Goal: Check status: Check status

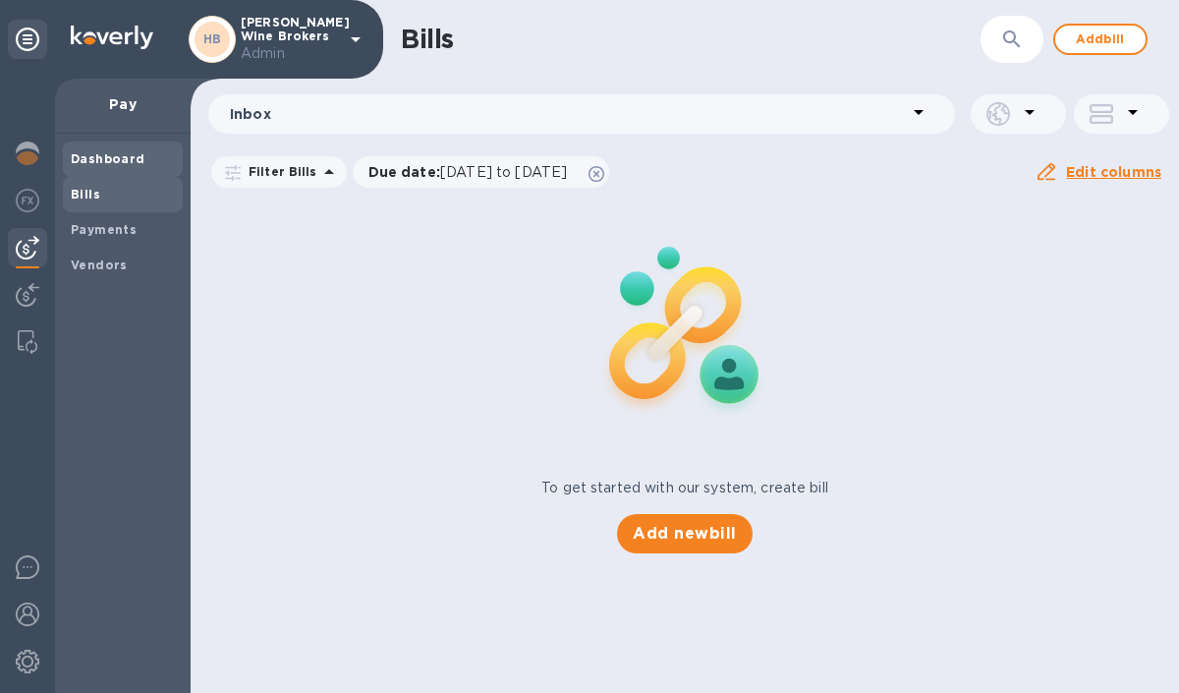
click at [111, 170] on div "Dashboard" at bounding box center [123, 158] width 120 height 35
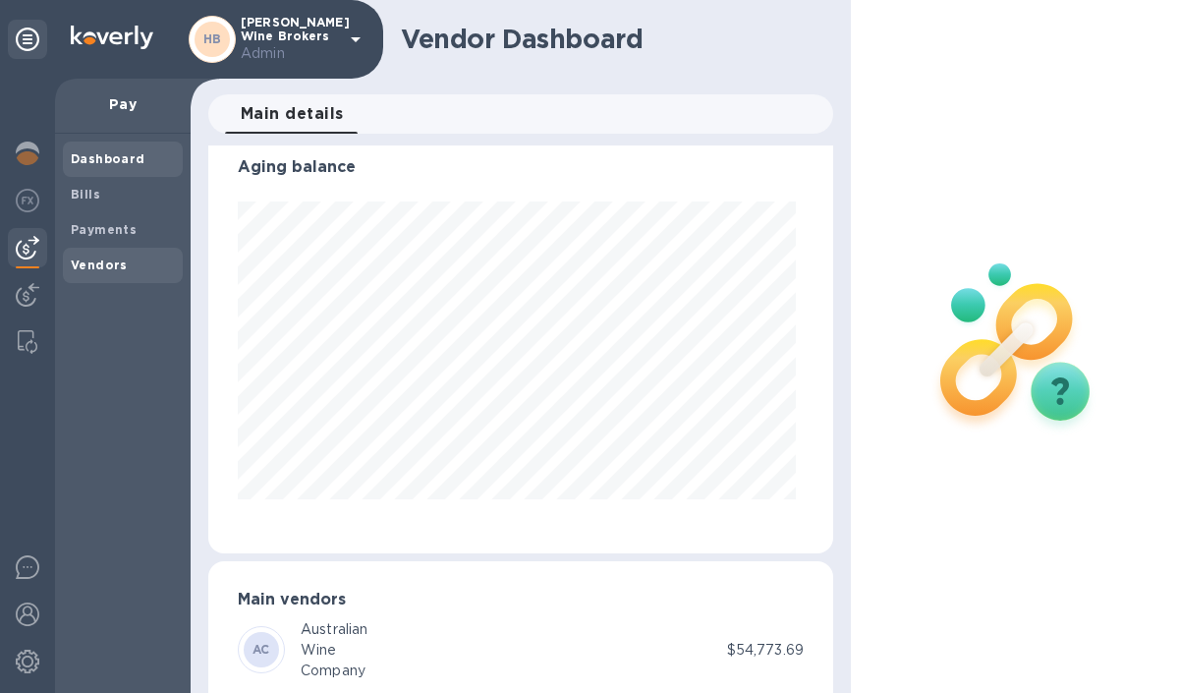
scroll to position [13, 0]
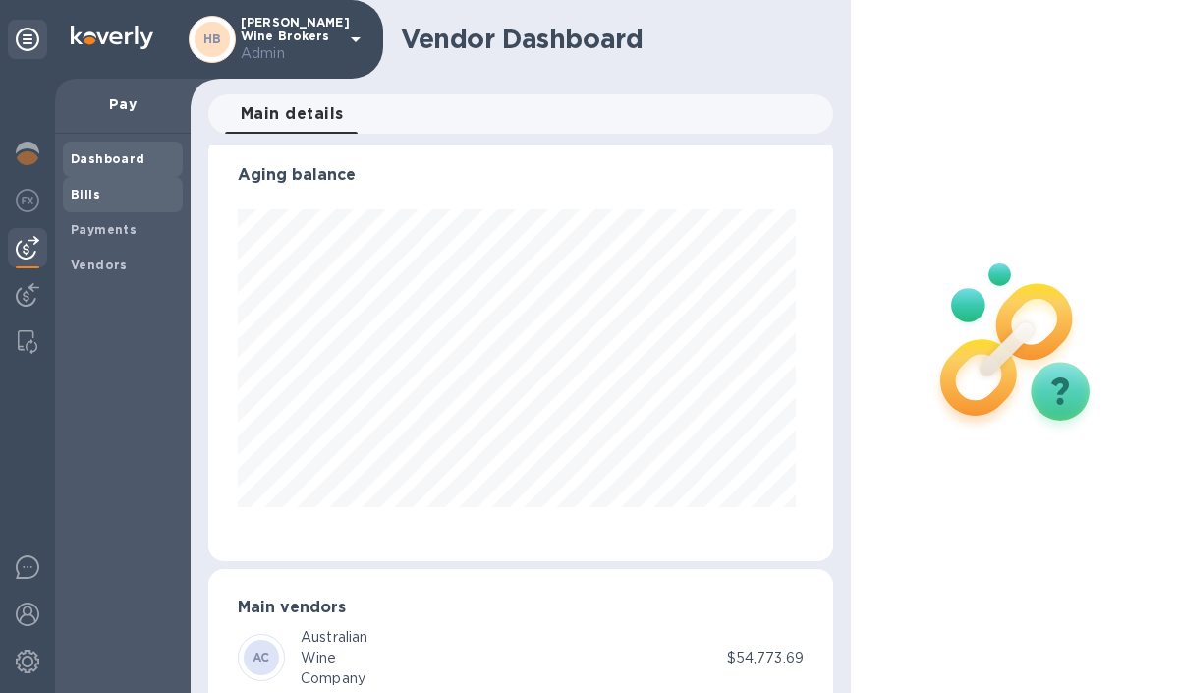
click at [115, 201] on span "Bills" at bounding box center [123, 195] width 104 height 20
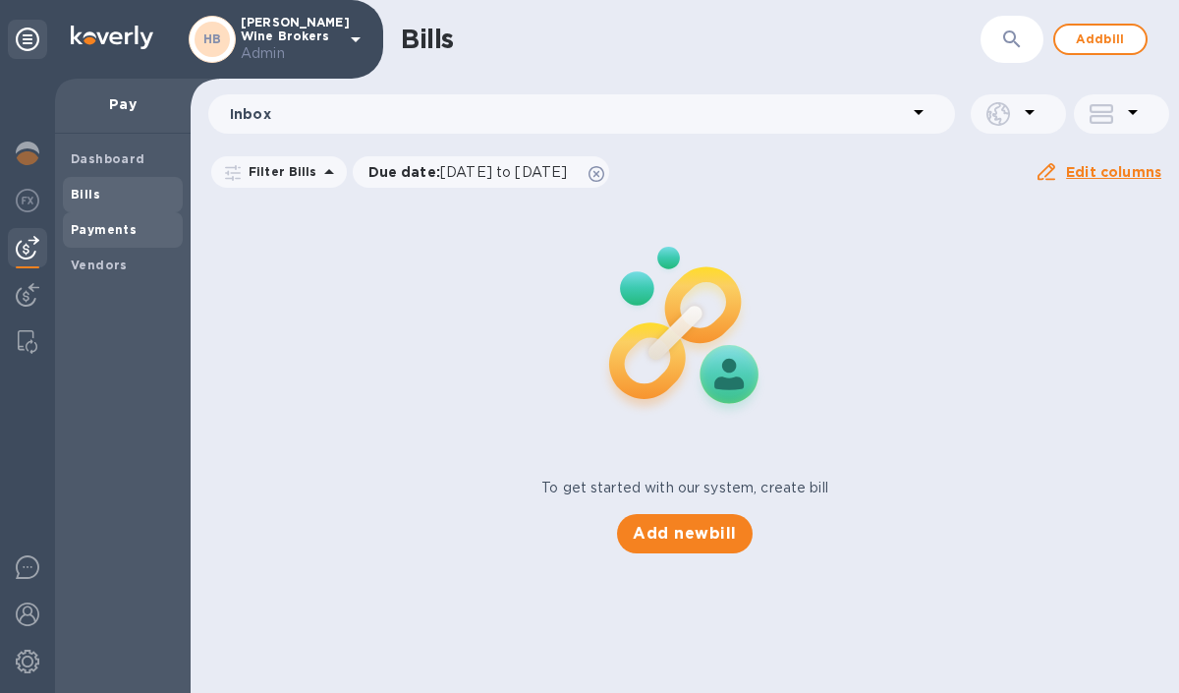
click at [125, 237] on span "Payments" at bounding box center [104, 230] width 66 height 20
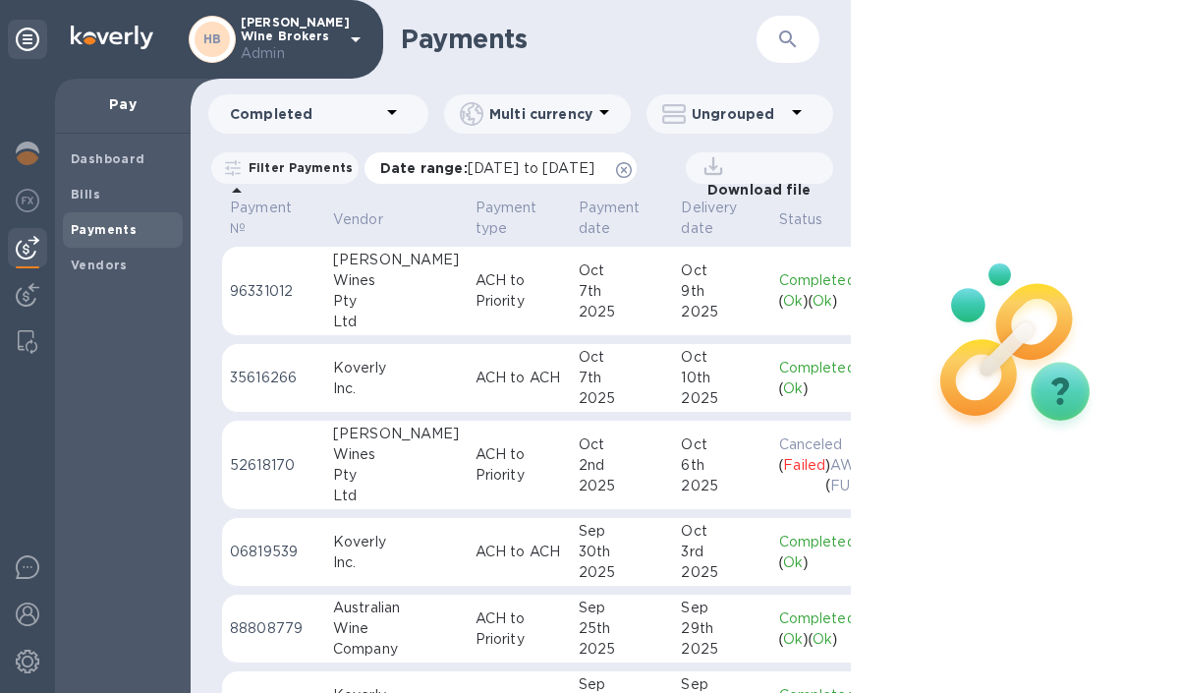
click at [632, 165] on icon at bounding box center [624, 170] width 16 height 16
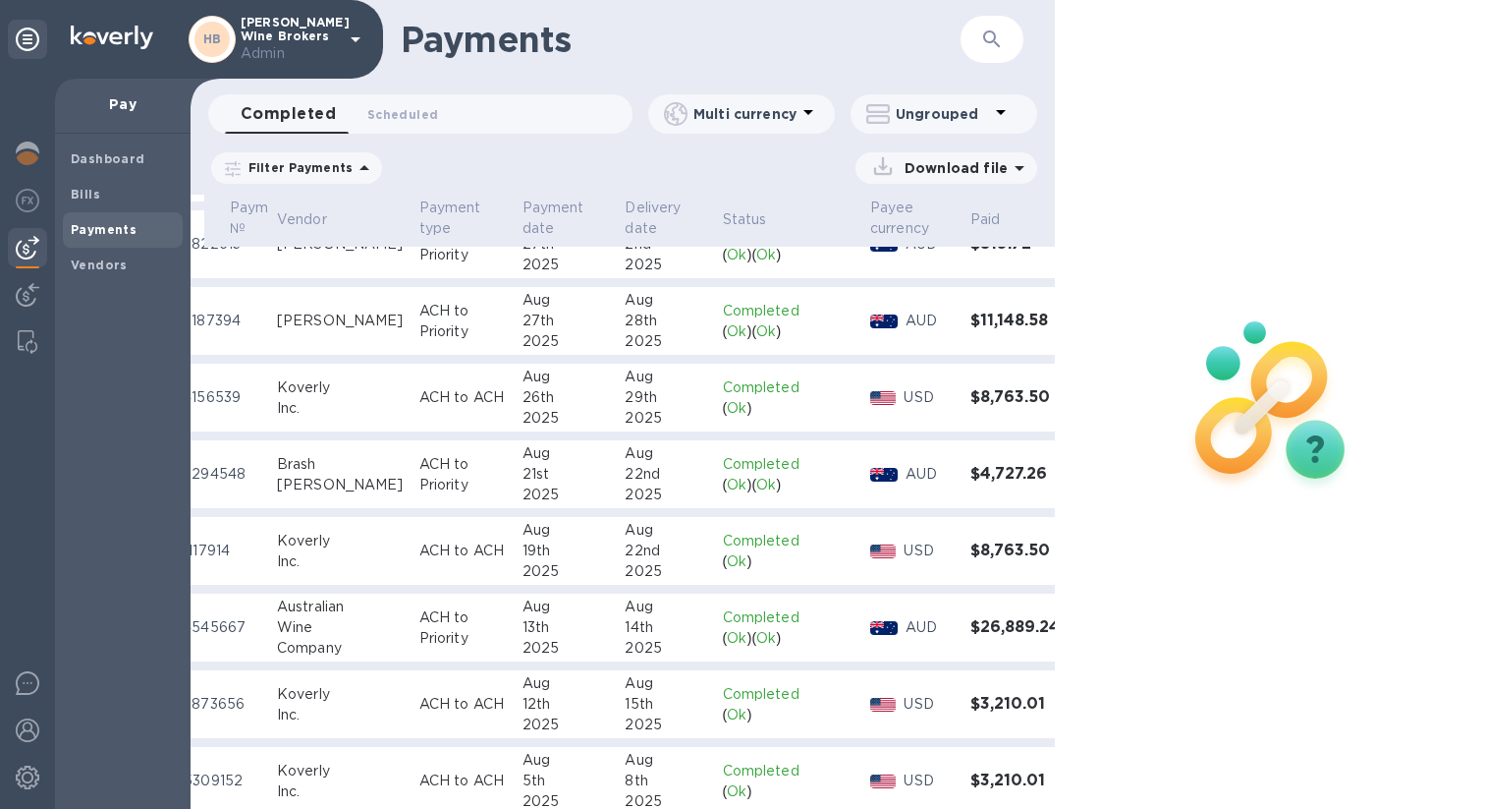
scroll to position [883, 56]
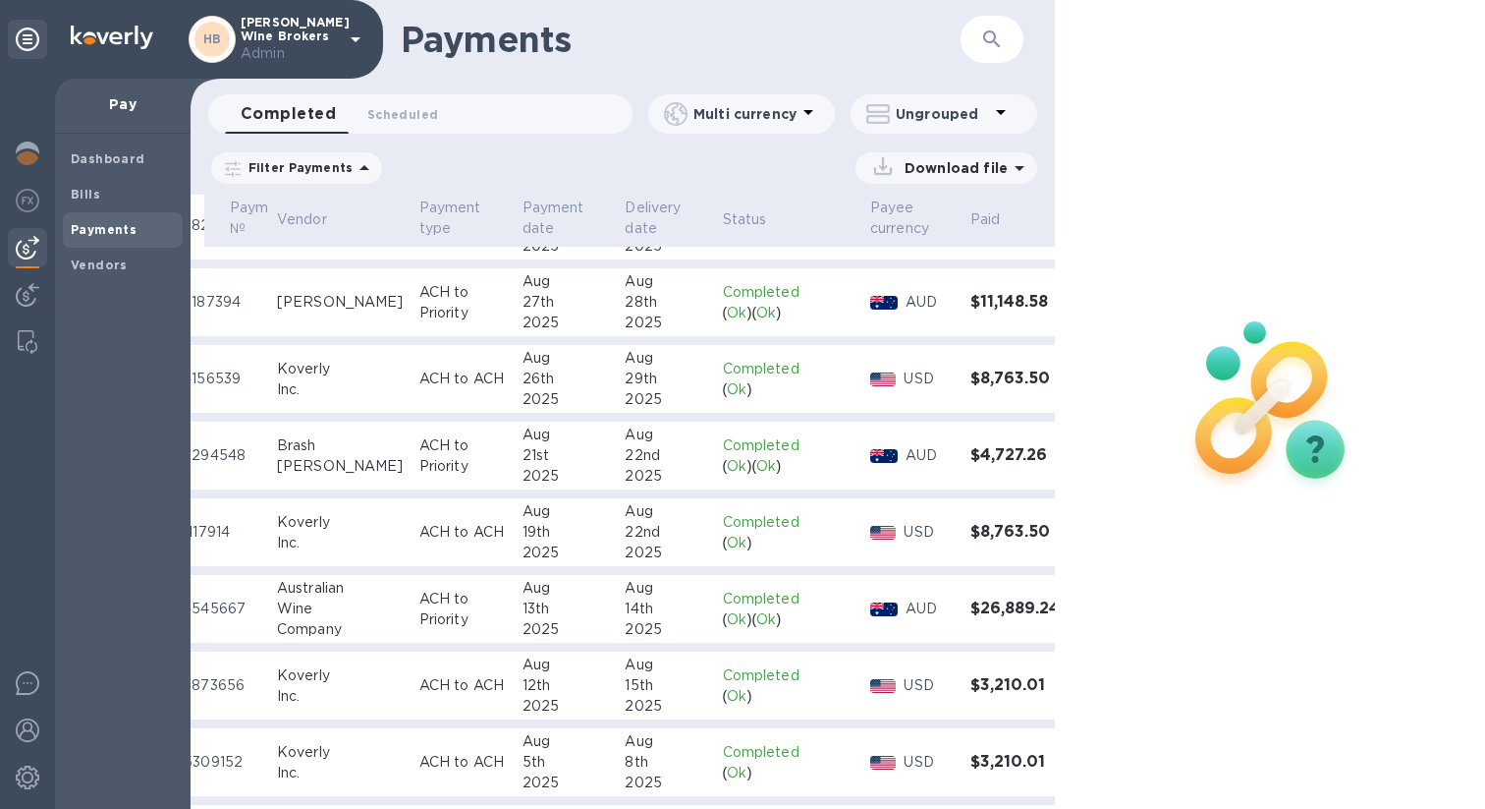
click at [756, 609] on p "Ok" at bounding box center [766, 619] width 20 height 21
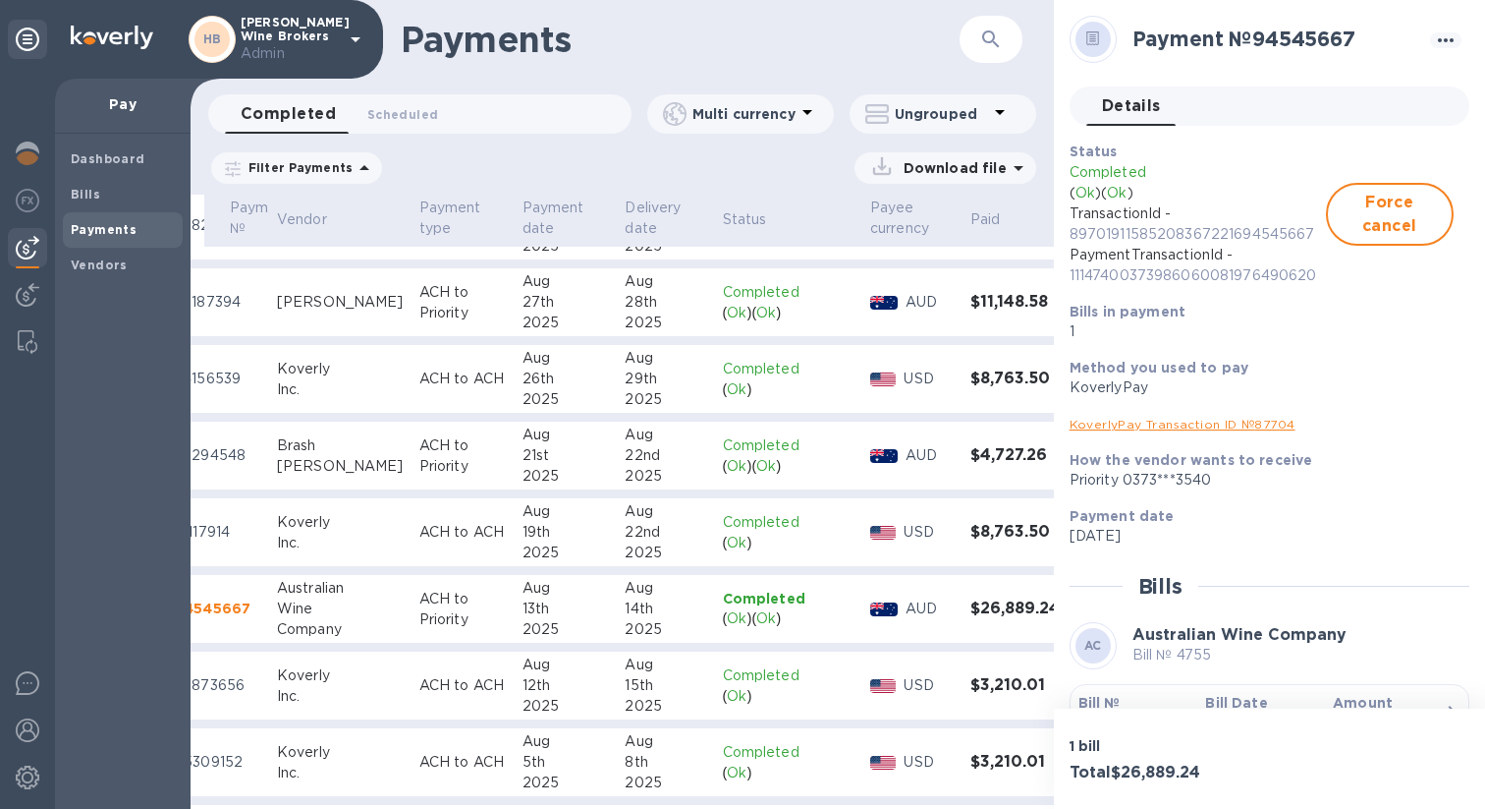
click at [545, 617] on div "13th" at bounding box center [566, 608] width 87 height 21
click at [221, 612] on p "94545667" at bounding box center [217, 608] width 87 height 20
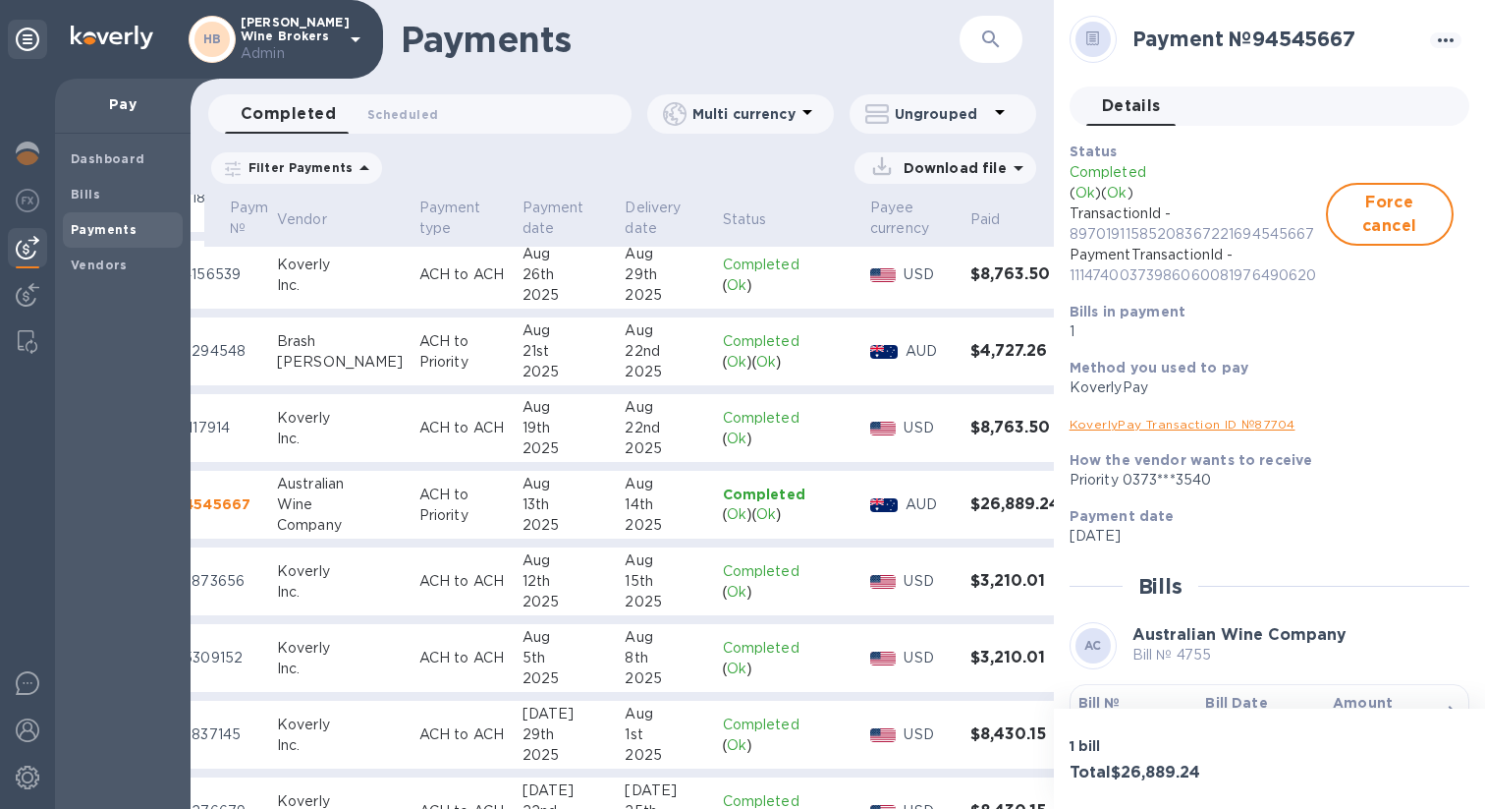
scroll to position [996, 56]
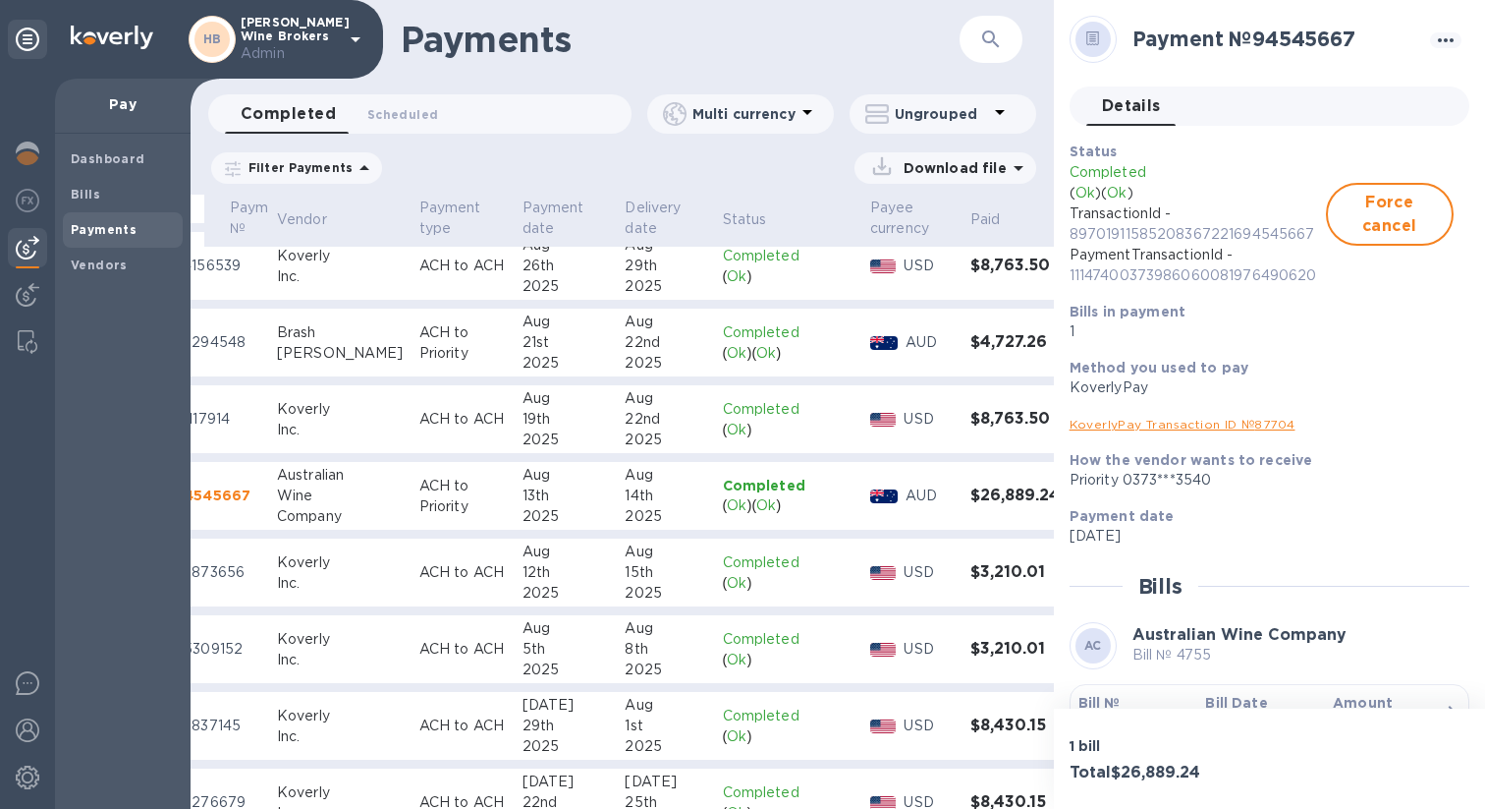
click at [765, 491] on p "Completed" at bounding box center [789, 486] width 132 height 20
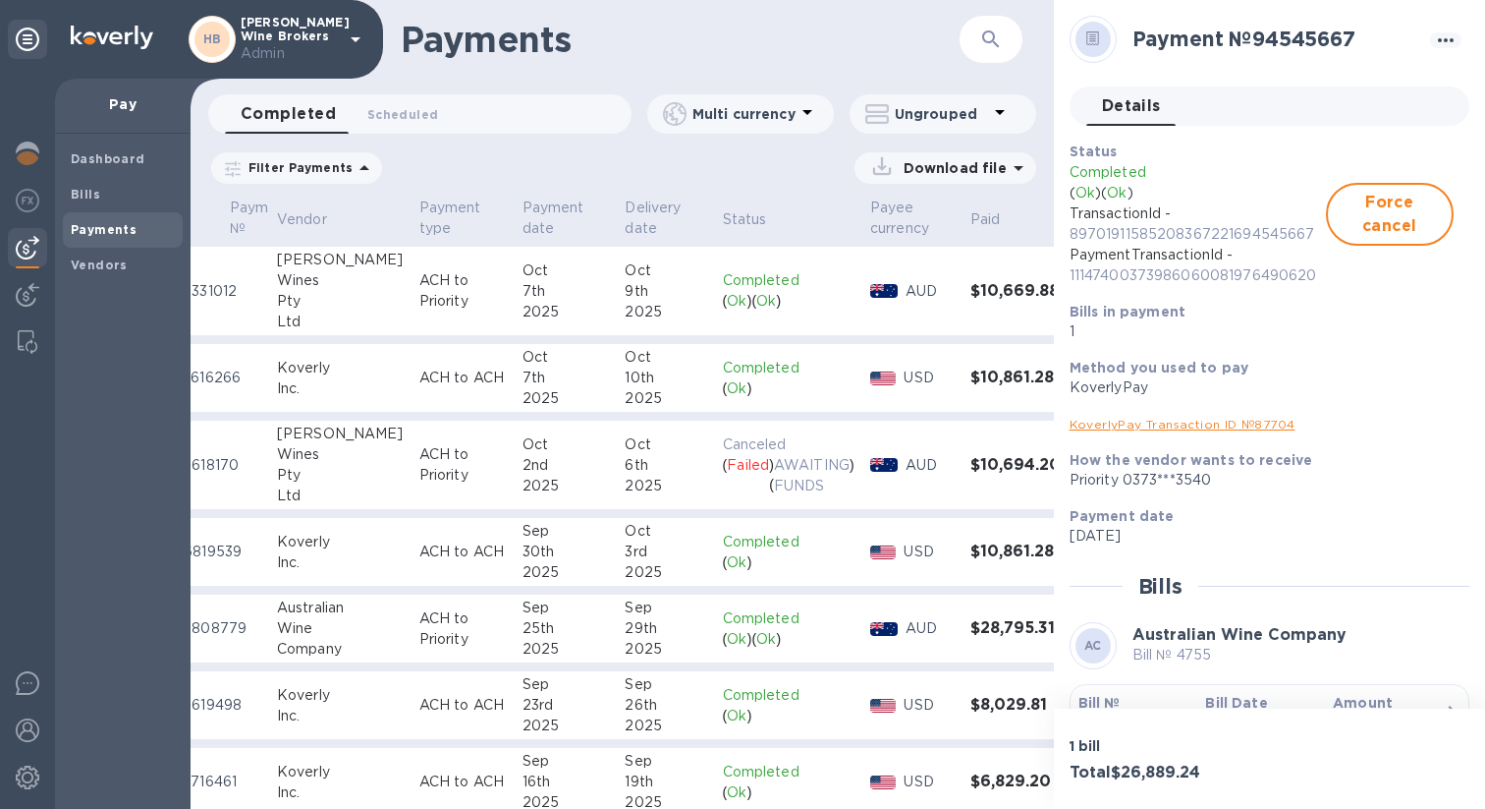
scroll to position [0, 0]
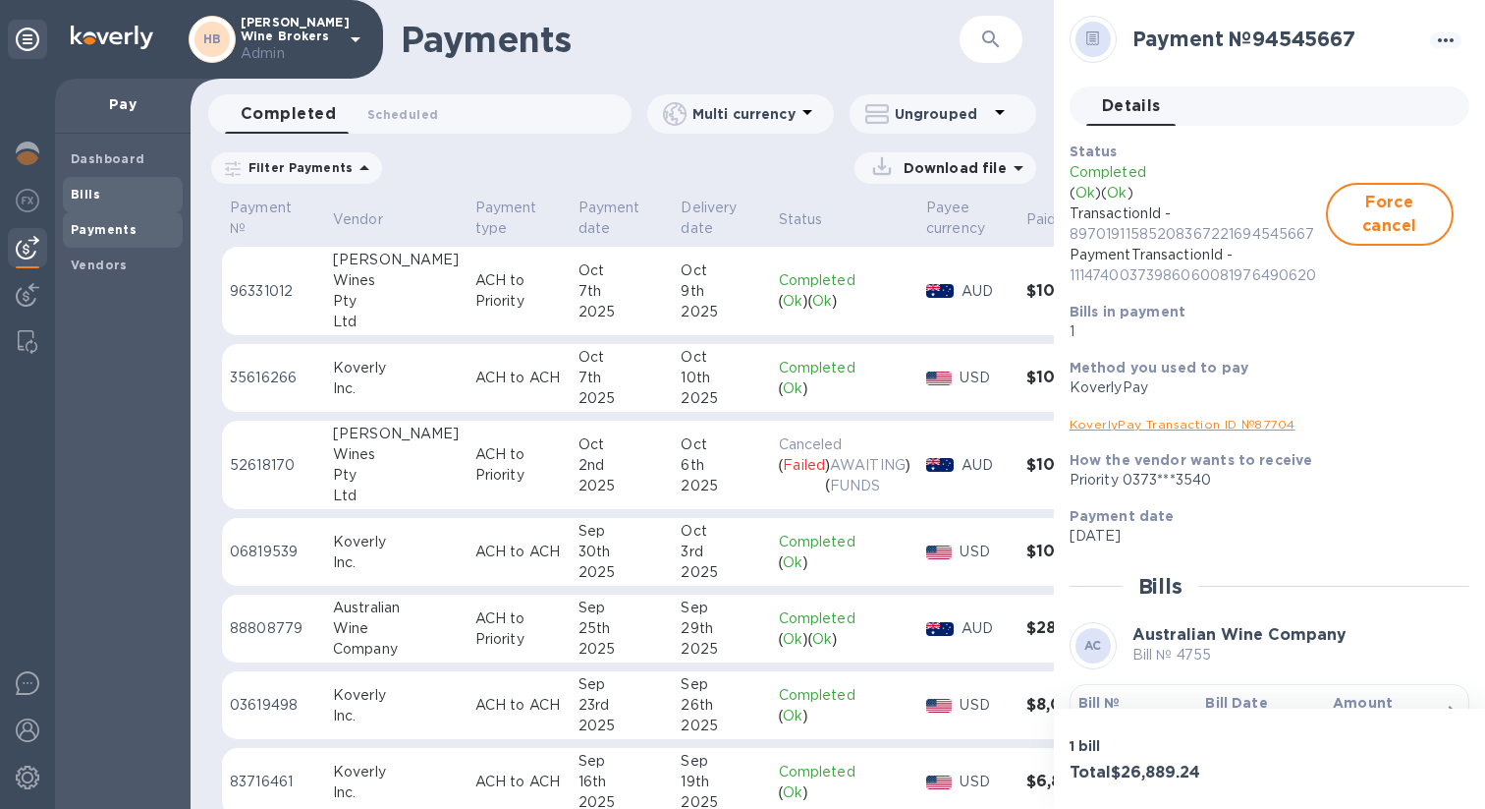
click at [103, 207] on div "Bills" at bounding box center [123, 194] width 120 height 35
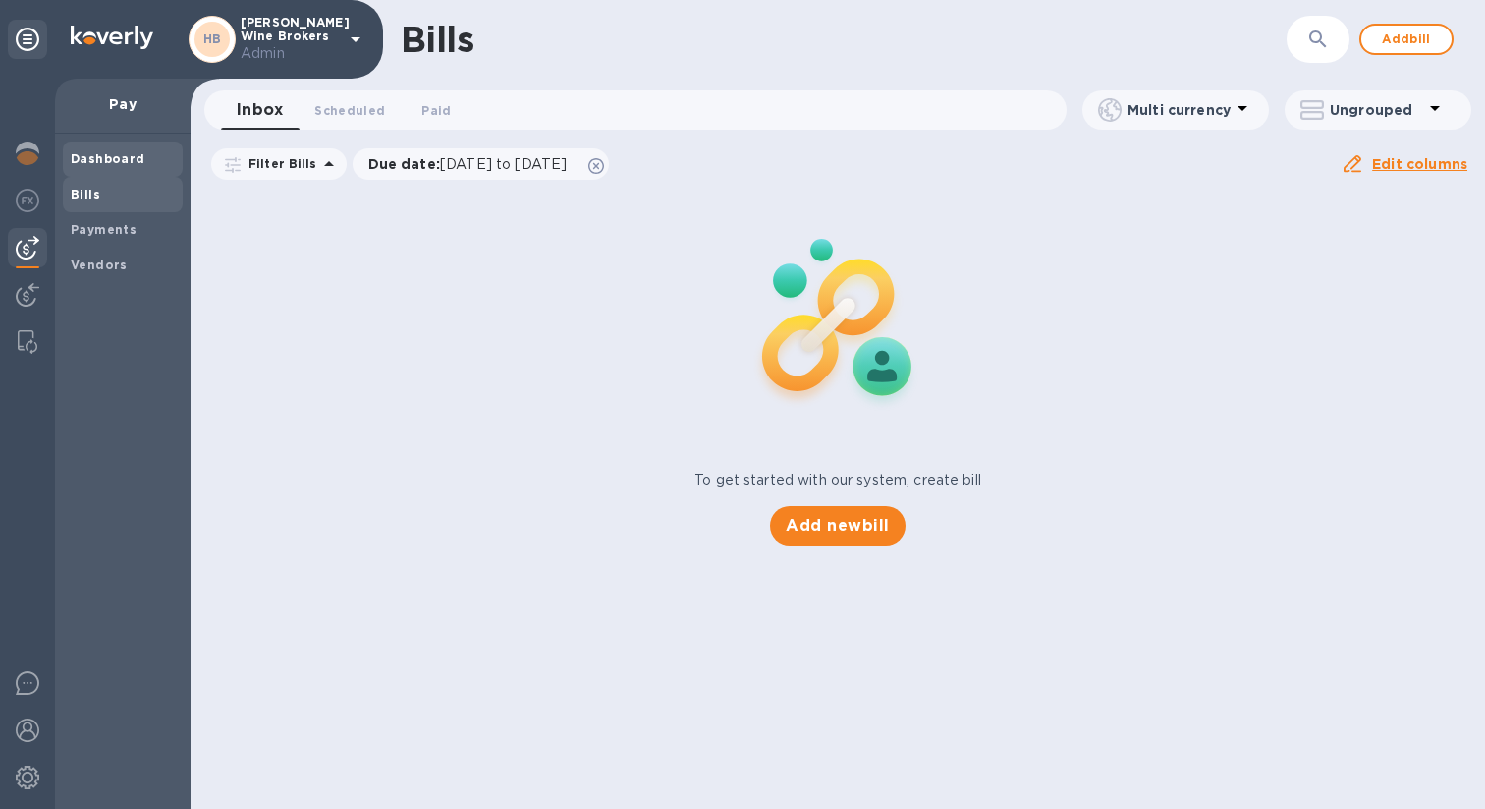
click at [112, 167] on span "Dashboard" at bounding box center [108, 159] width 75 height 20
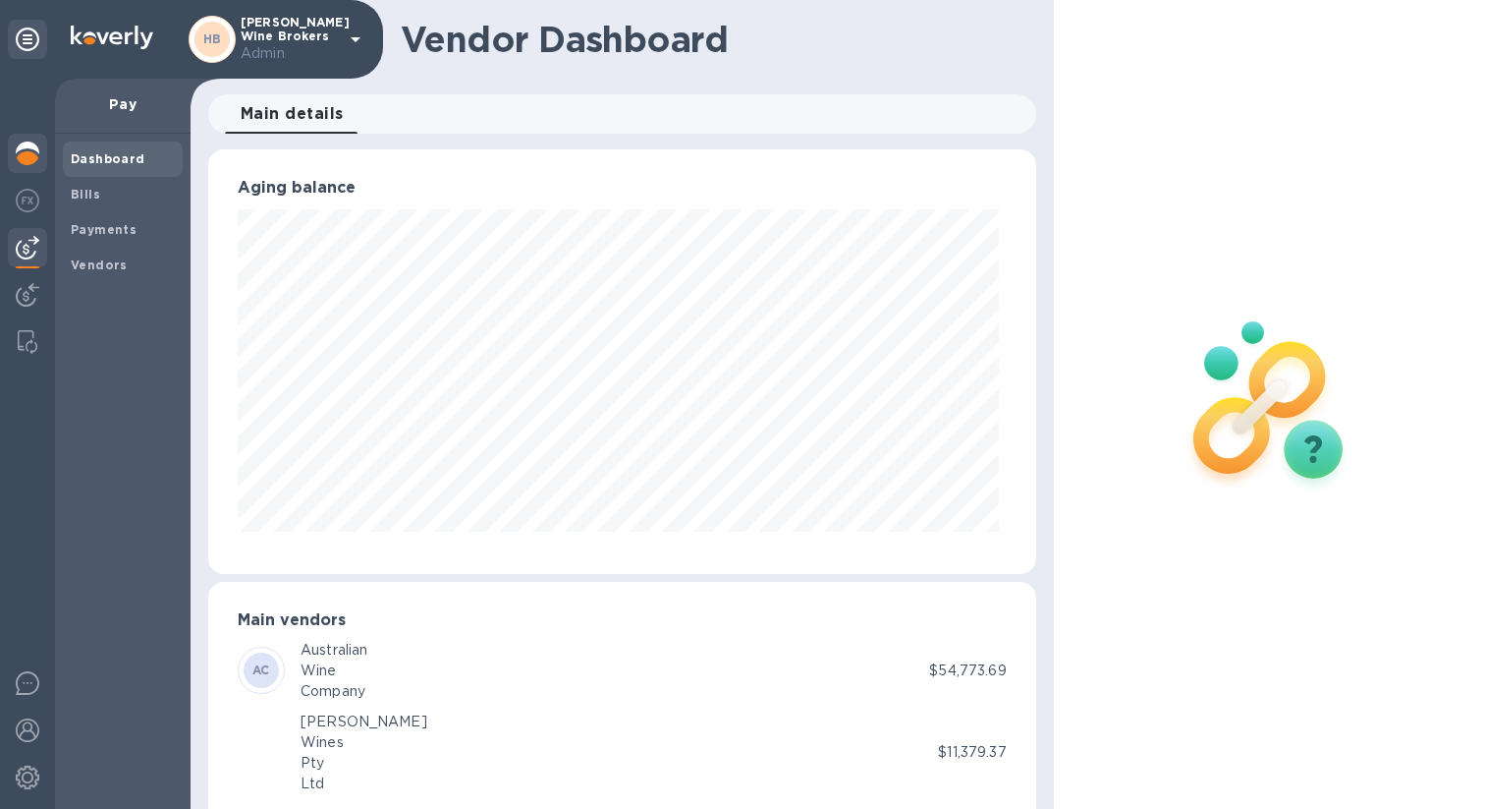
scroll to position [424, 820]
click at [30, 163] on img at bounding box center [28, 153] width 24 height 24
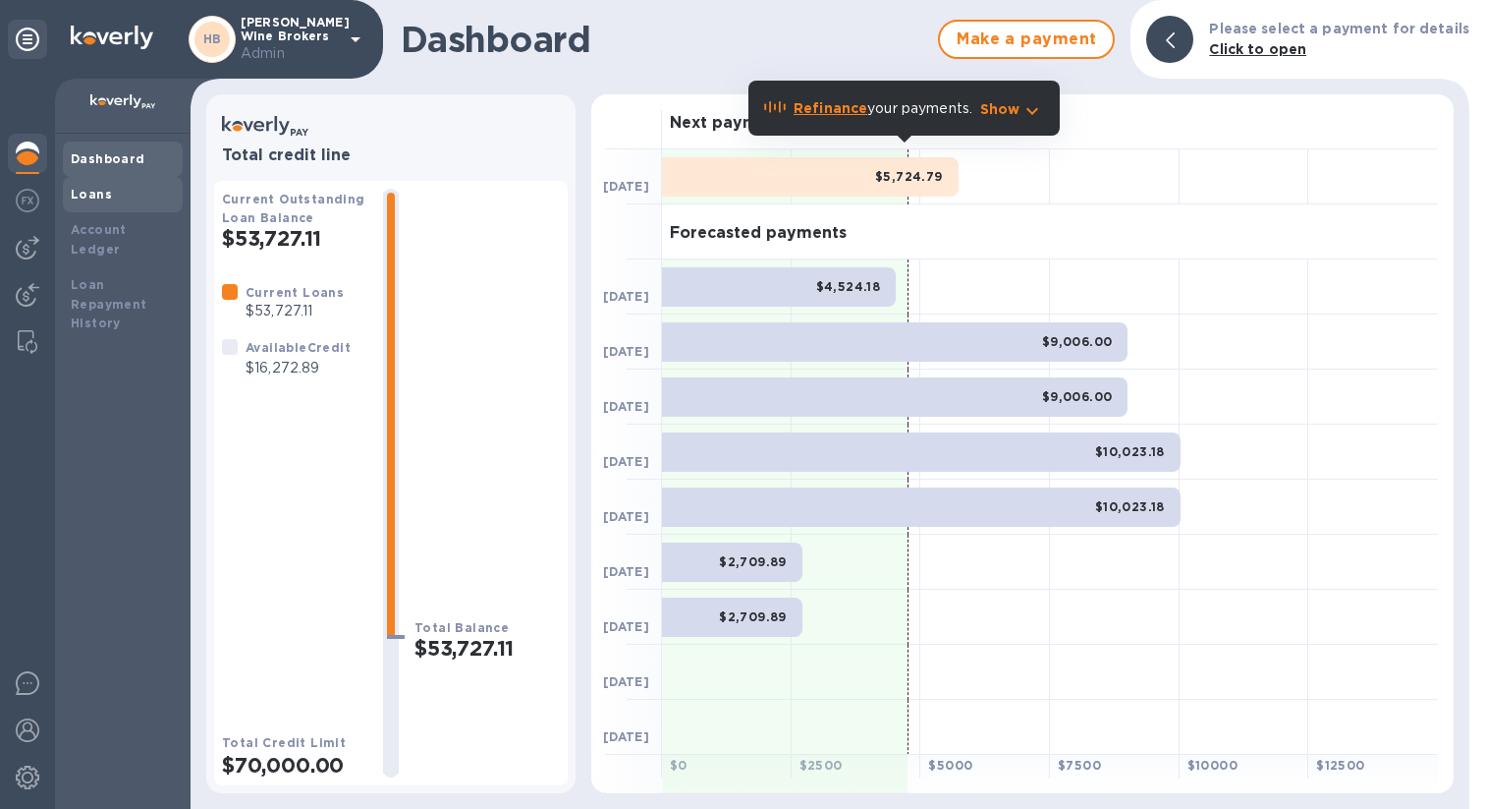
click at [137, 195] on div "Loans" at bounding box center [123, 195] width 104 height 20
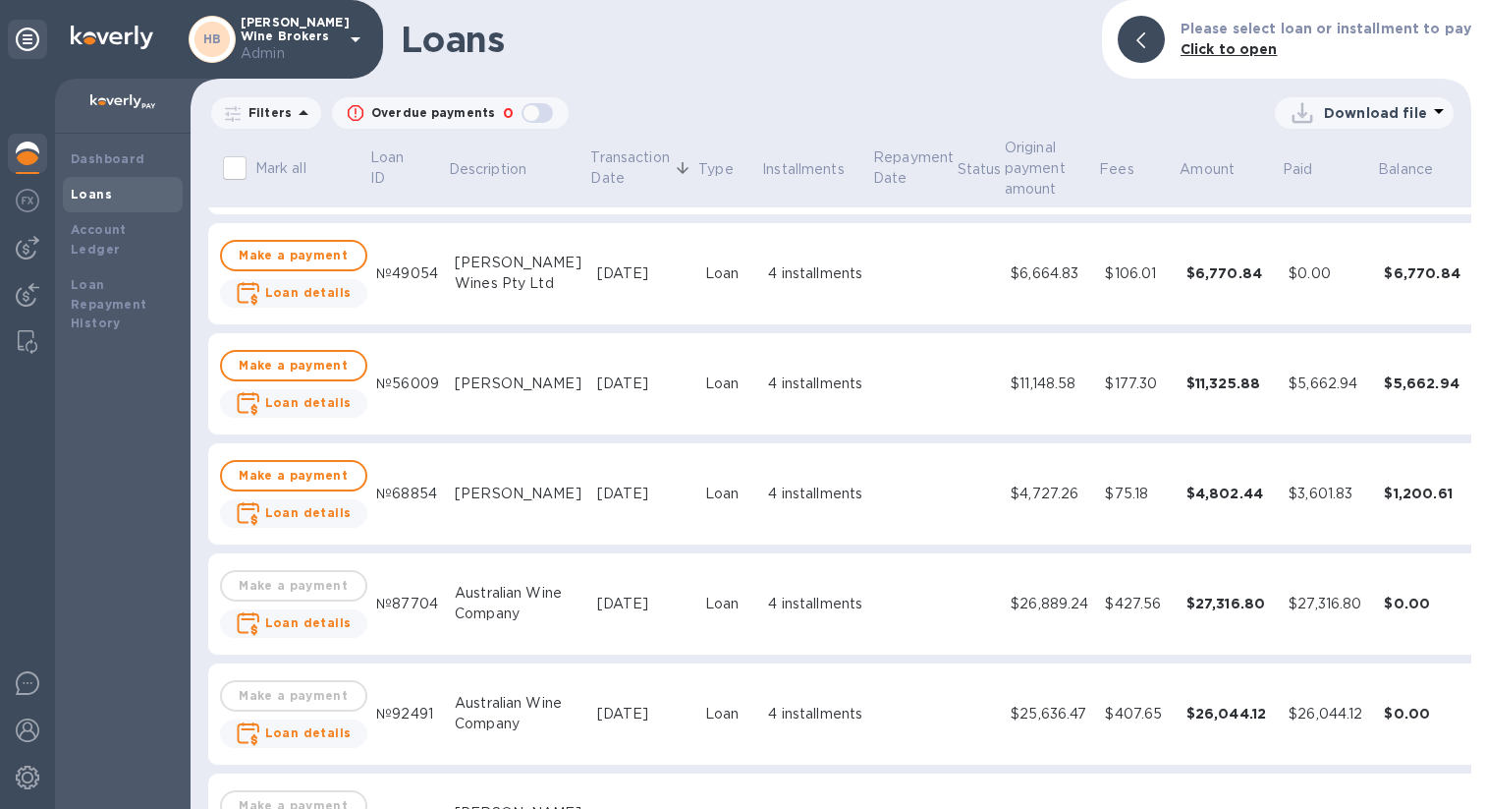
scroll to position [210, 0]
click at [905, 610] on td at bounding box center [913, 602] width 84 height 102
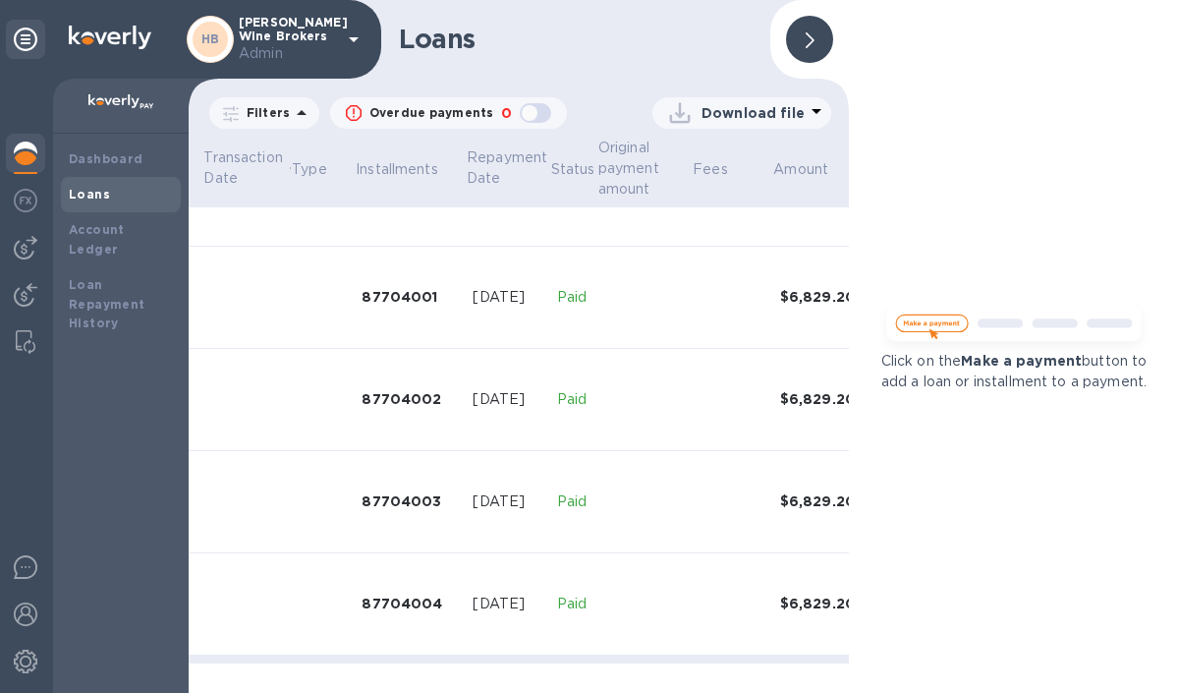
scroll to position [584, 405]
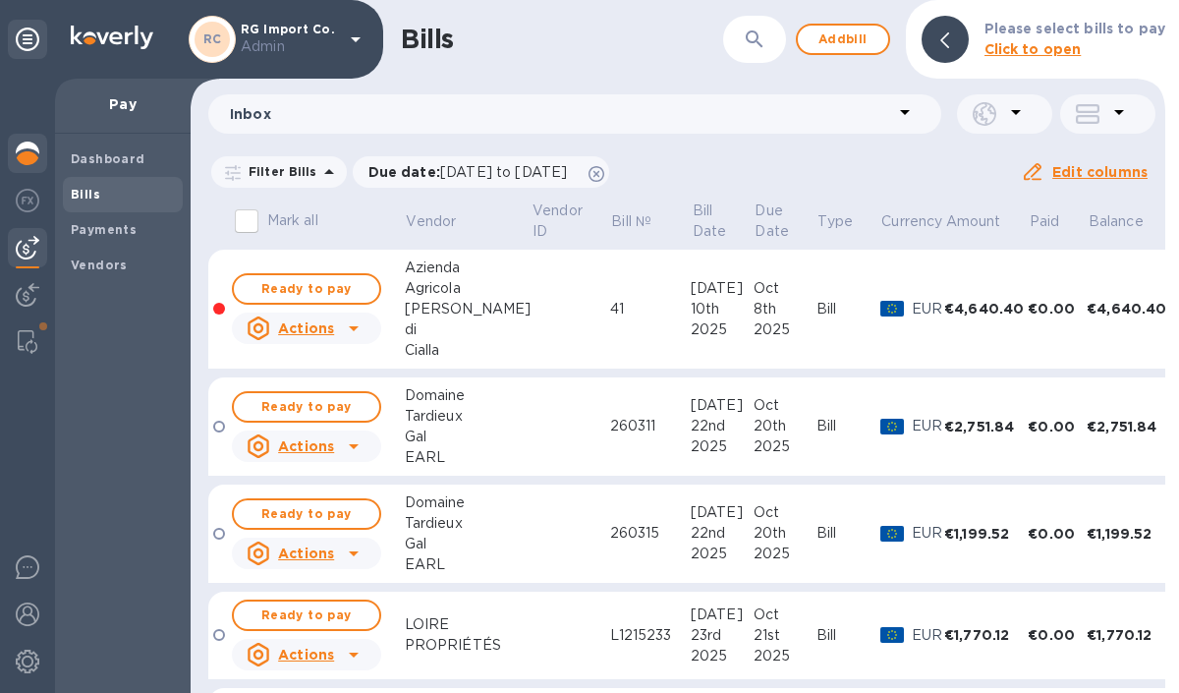
click at [15, 155] on div at bounding box center [27, 155] width 39 height 43
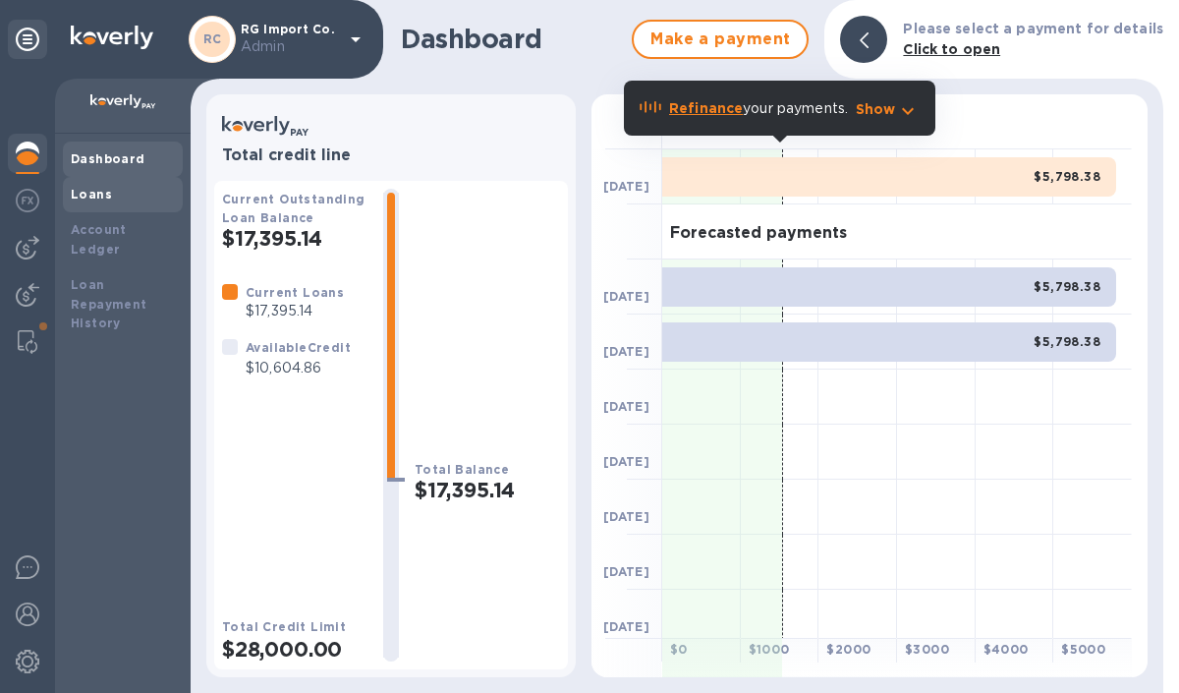
click at [124, 197] on div "Loans" at bounding box center [123, 195] width 104 height 20
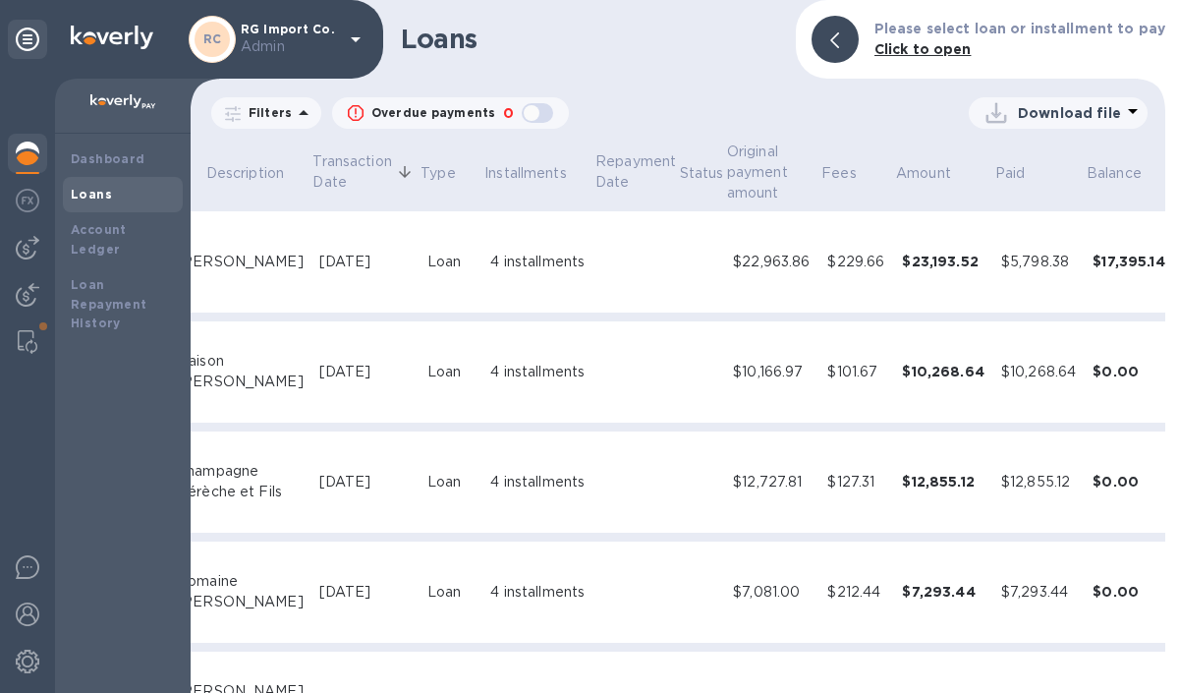
scroll to position [0, 232]
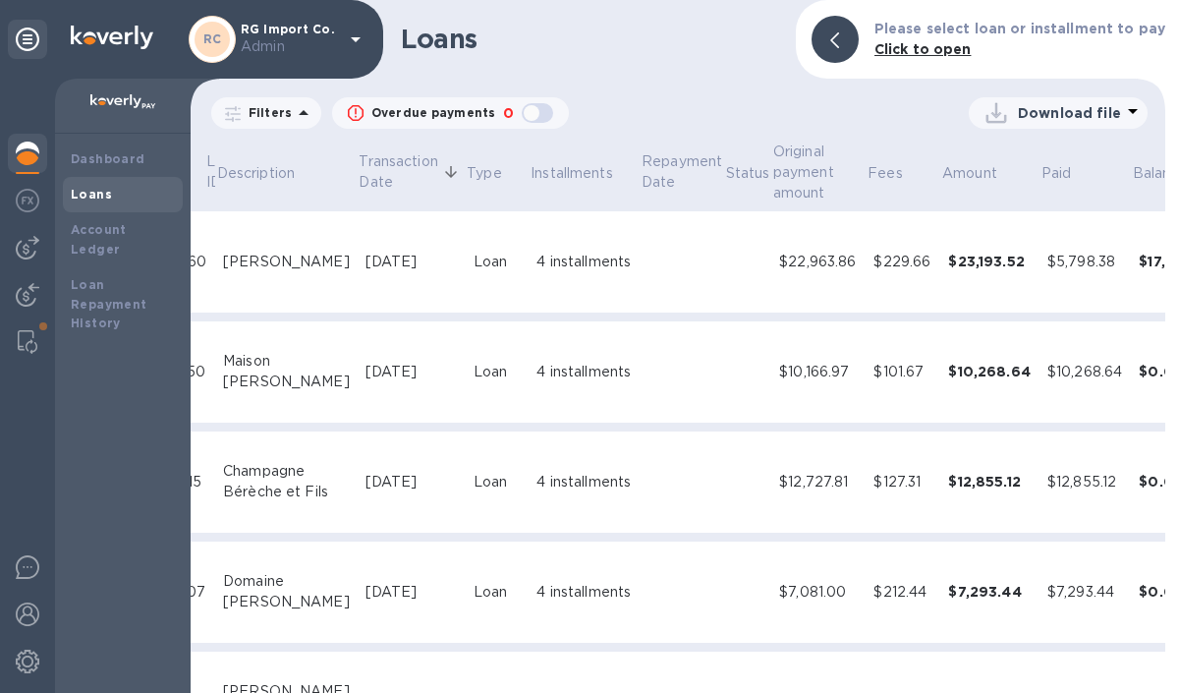
click at [536, 382] on div "4 installments" at bounding box center [583, 372] width 95 height 21
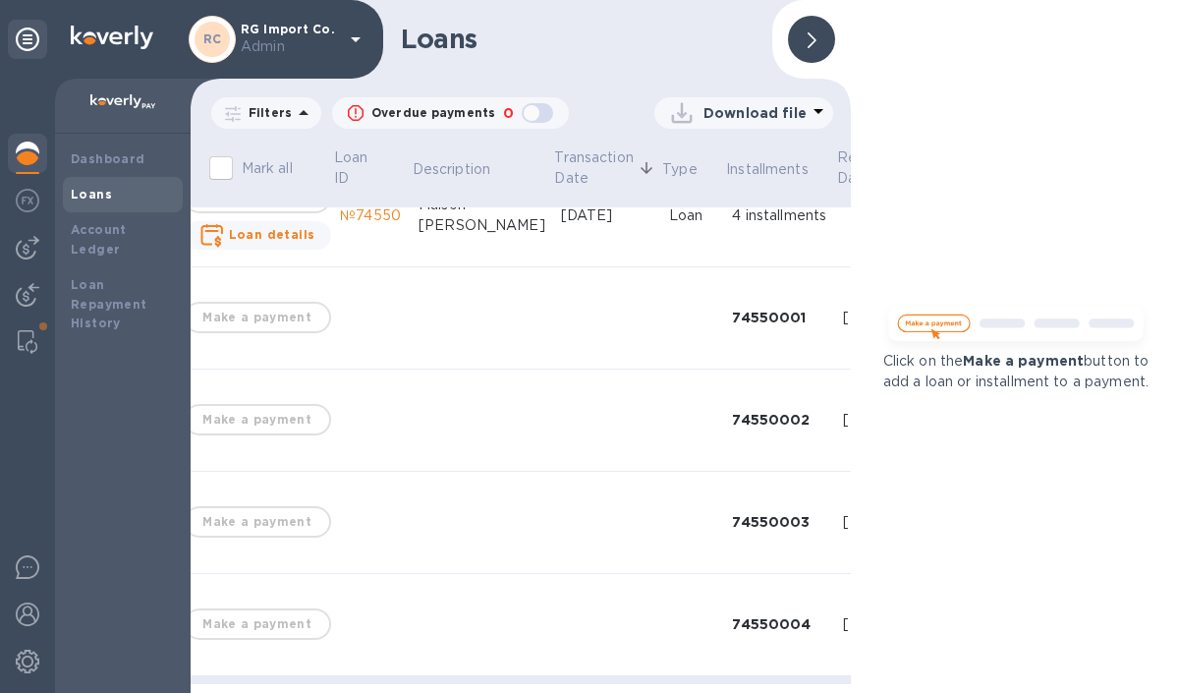
scroll to position [156, 0]
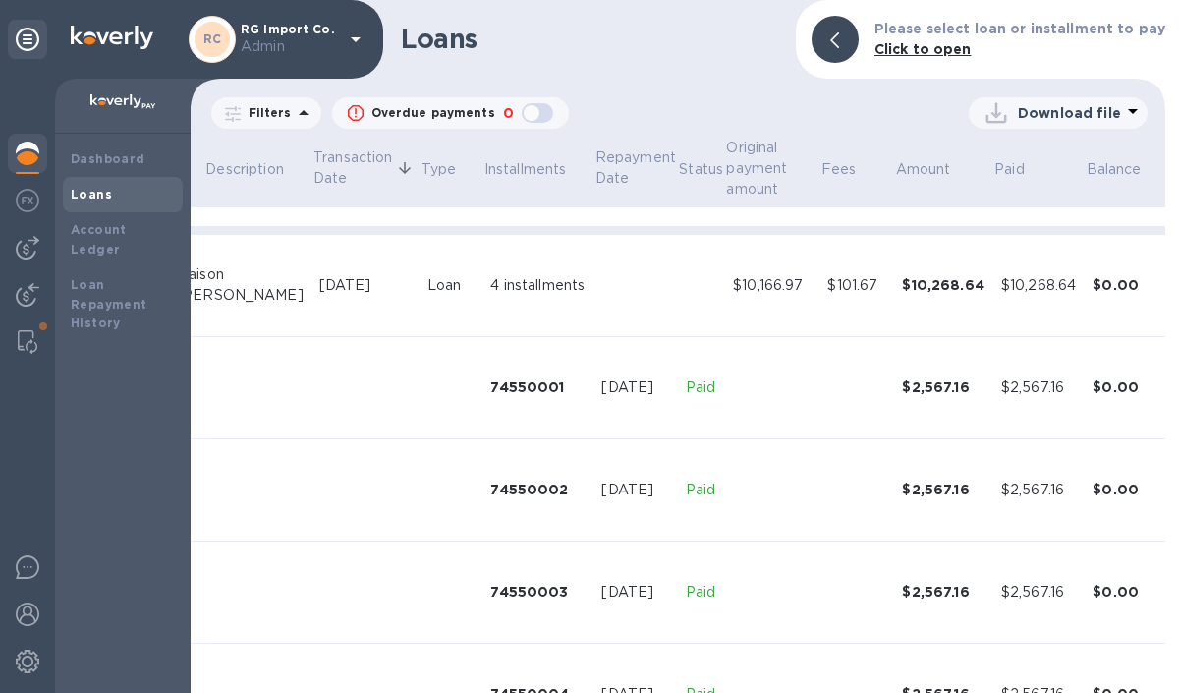
scroll to position [81, 278]
